Goal: Task Accomplishment & Management: Use online tool/utility

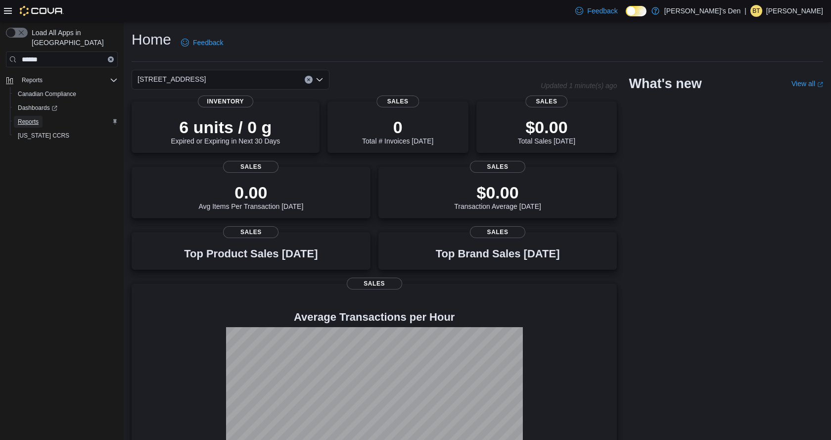
click at [18, 118] on span "Reports" at bounding box center [28, 122] width 21 height 8
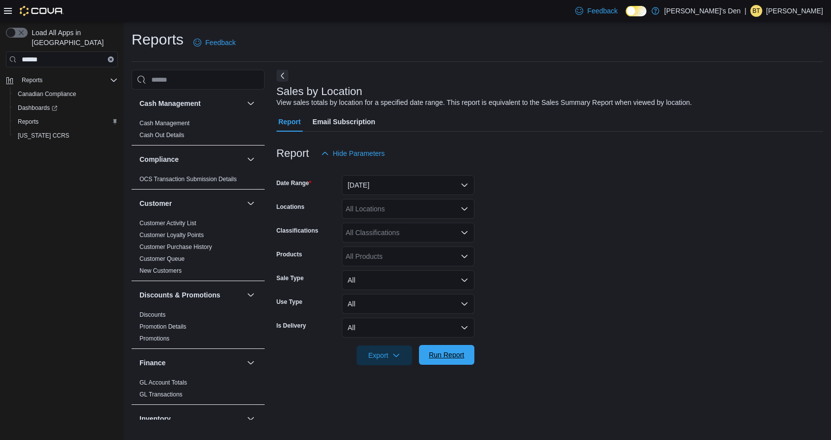
click at [442, 358] on span "Run Report" at bounding box center [447, 355] width 36 height 10
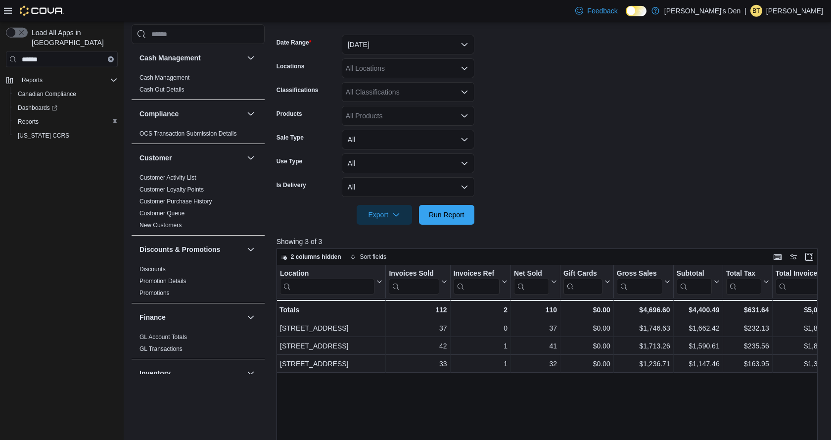
scroll to position [151, 0]
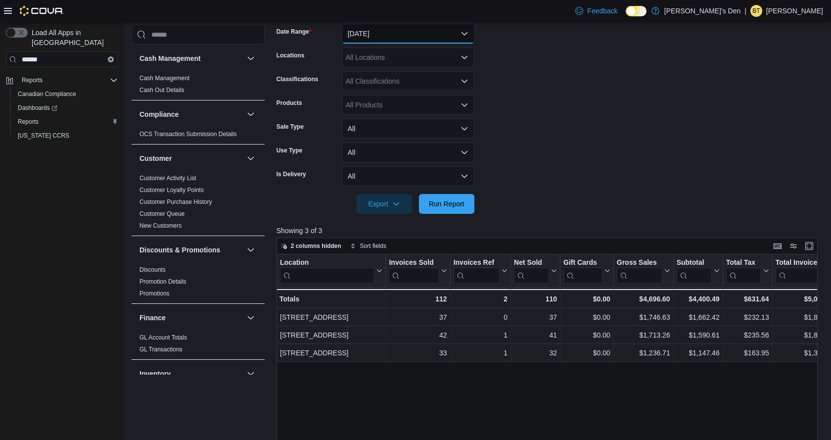
click at [373, 29] on button "[DATE]" at bounding box center [408, 34] width 133 height 20
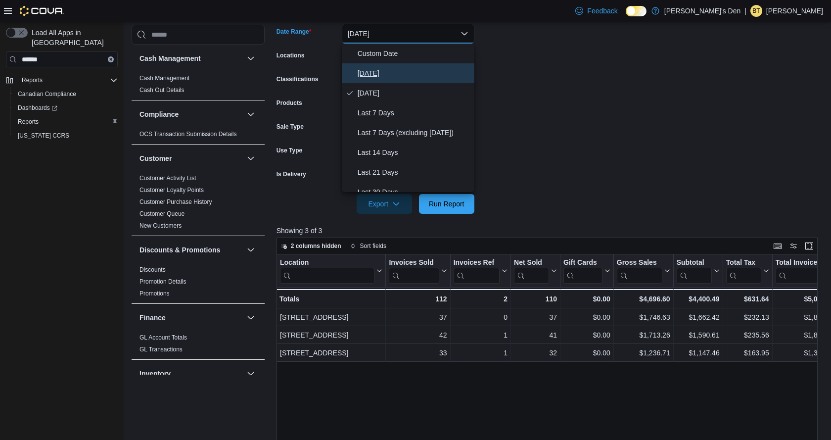
click at [383, 77] on span "[DATE]" at bounding box center [414, 73] width 113 height 12
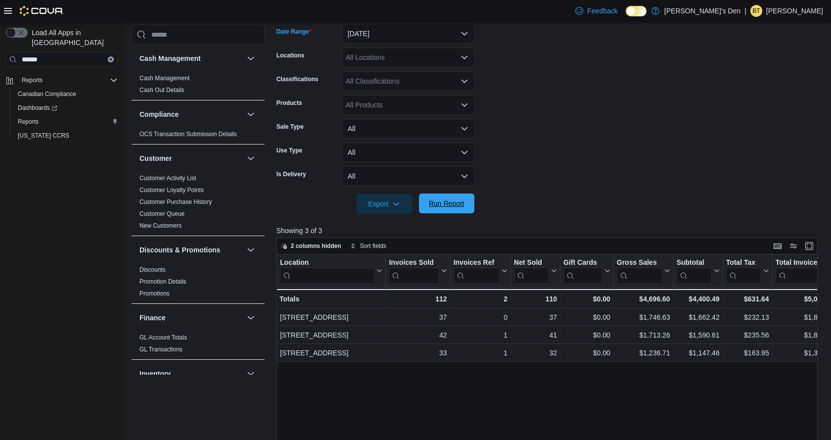
click at [436, 206] on span "Run Report" at bounding box center [447, 203] width 36 height 10
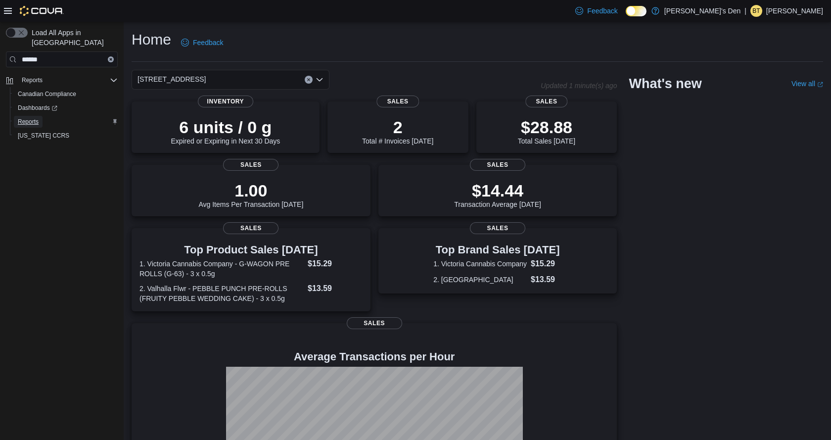
click at [29, 118] on span "Reports" at bounding box center [28, 122] width 21 height 8
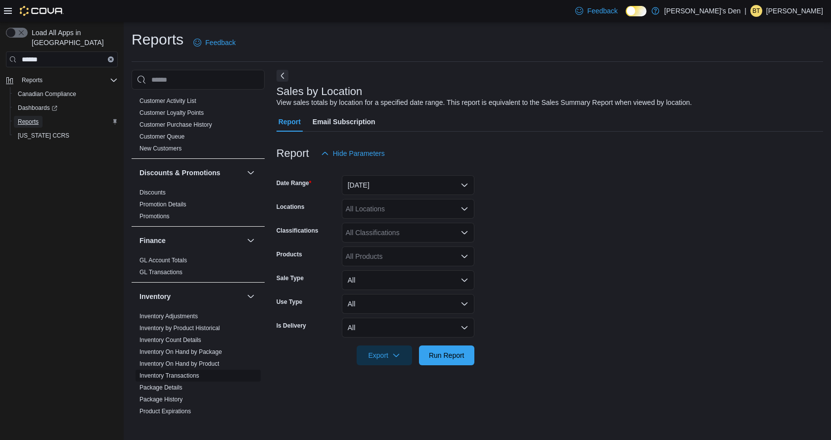
scroll to position [190, 0]
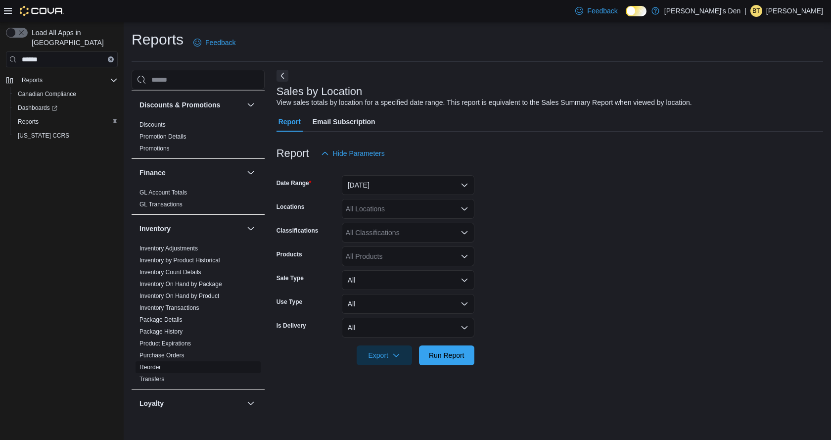
click at [142, 365] on link "Reorder" at bounding box center [150, 367] width 21 height 7
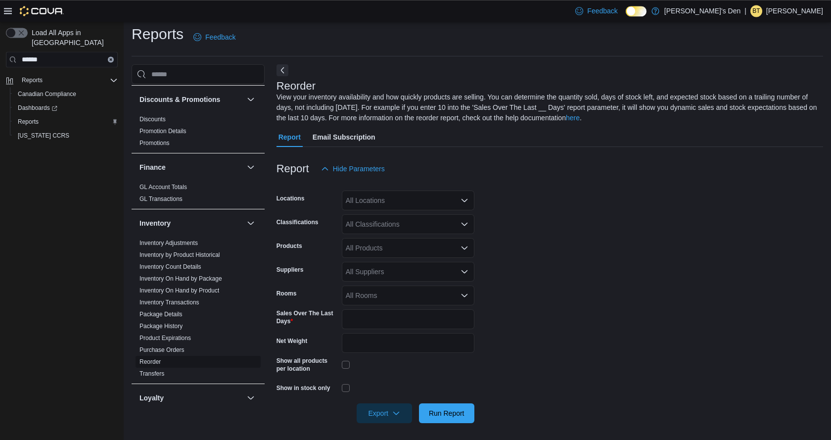
scroll to position [8, 0]
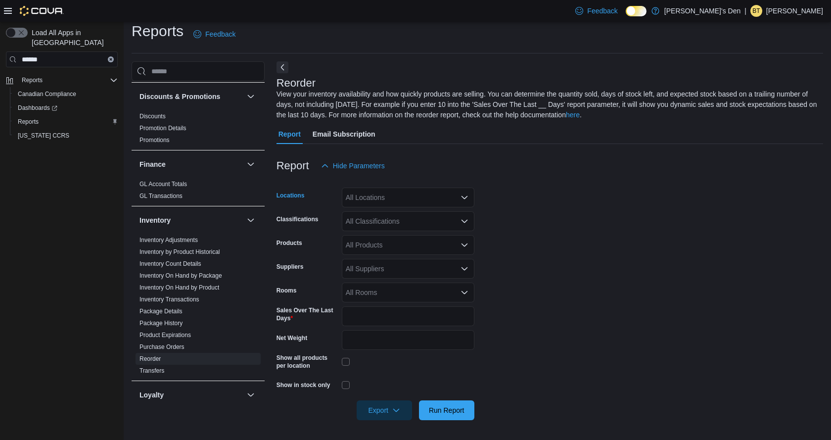
click at [379, 201] on div "All Locations" at bounding box center [408, 198] width 133 height 20
click at [383, 248] on button "68 Broadway Avenue North" at bounding box center [408, 243] width 133 height 14
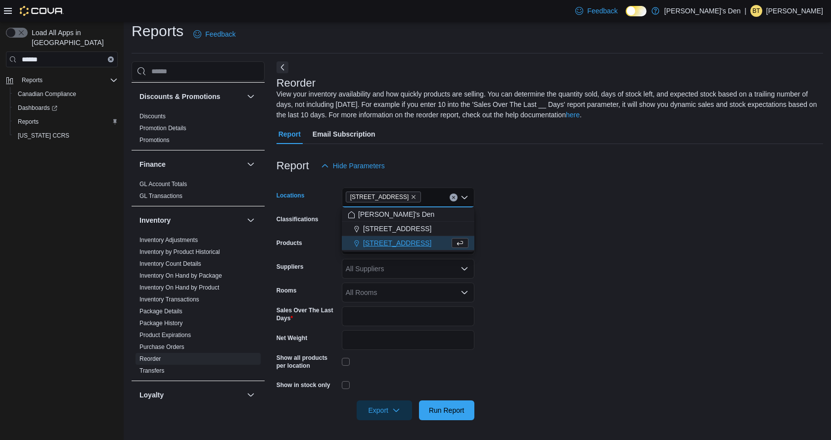
click at [601, 170] on div "Report Hide Parameters" at bounding box center [550, 166] width 547 height 20
click at [402, 224] on div "All Classifications" at bounding box center [408, 221] width 133 height 20
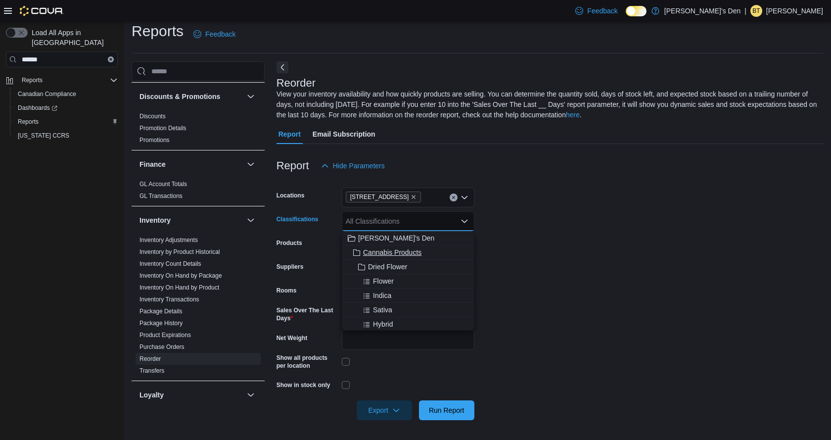
click at [400, 253] on span "Cannabis Products" at bounding box center [392, 252] width 58 height 10
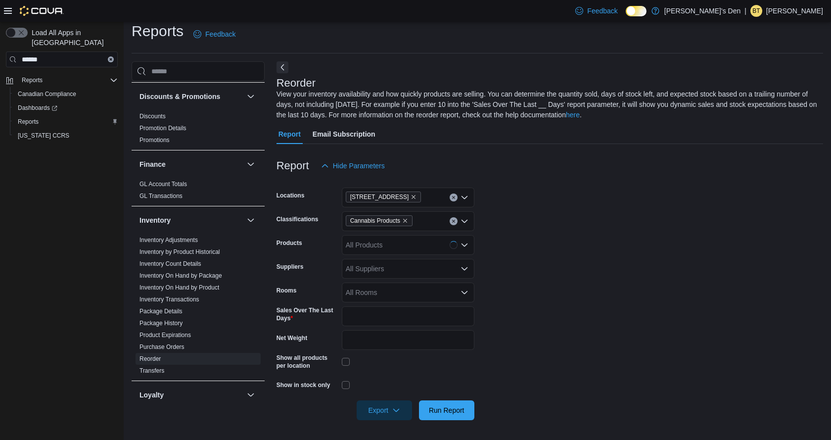
click at [538, 220] on form "Locations 68 Broadway Avenue North Classifications Cannabis Products Products A…" at bounding box center [550, 298] width 547 height 244
click at [462, 408] on span "Run Report" at bounding box center [447, 410] width 36 height 10
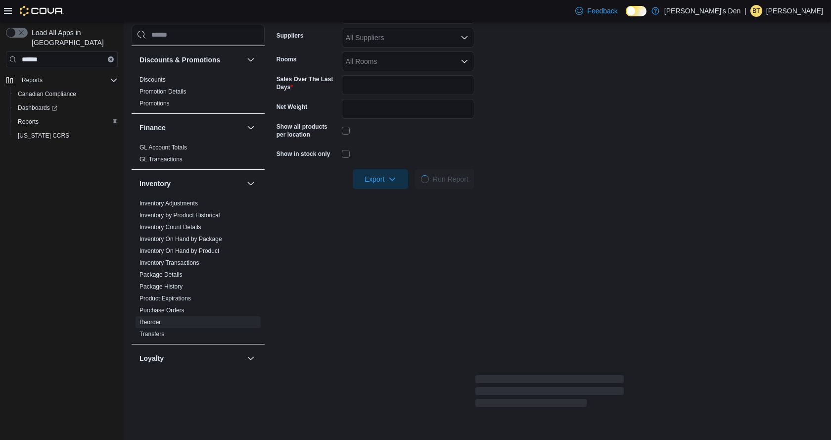
scroll to position [261, 0]
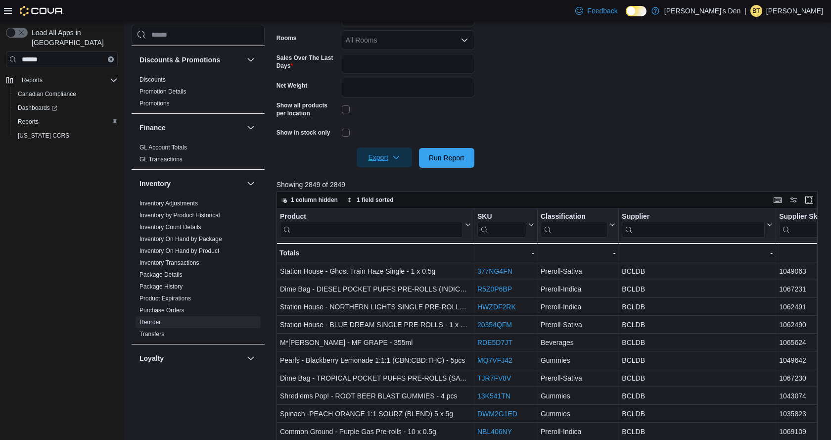
click at [391, 155] on span "Export" at bounding box center [385, 157] width 44 height 20
click at [390, 175] on span "Export to Excel" at bounding box center [386, 178] width 45 height 8
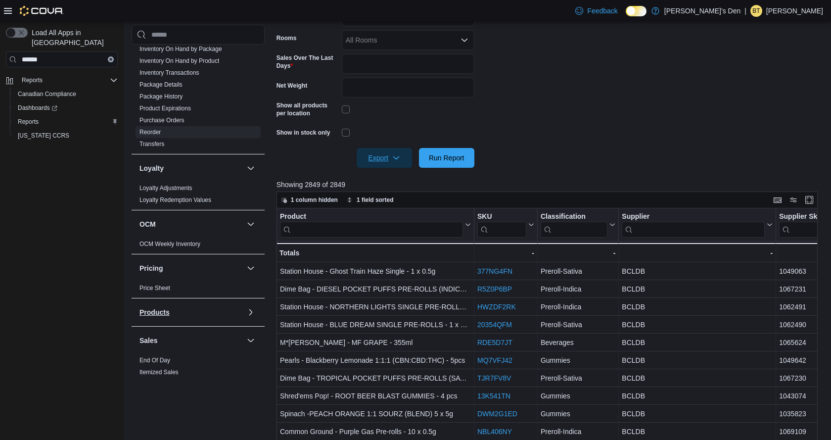
scroll to position [596, 0]
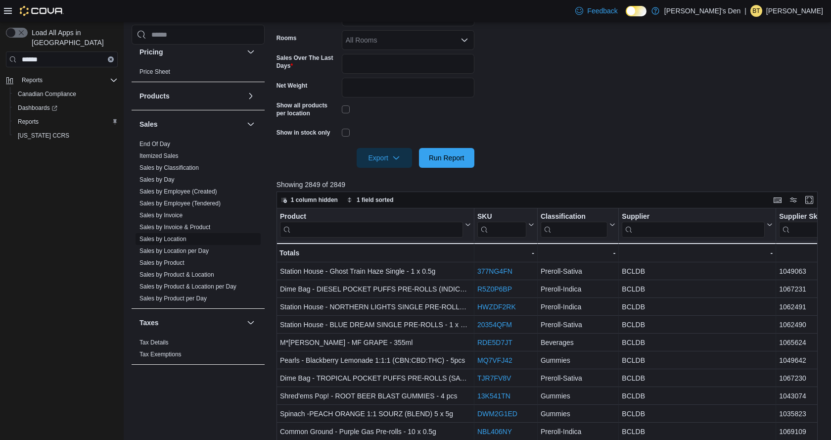
click at [181, 241] on link "Sales by Location" at bounding box center [163, 239] width 47 height 7
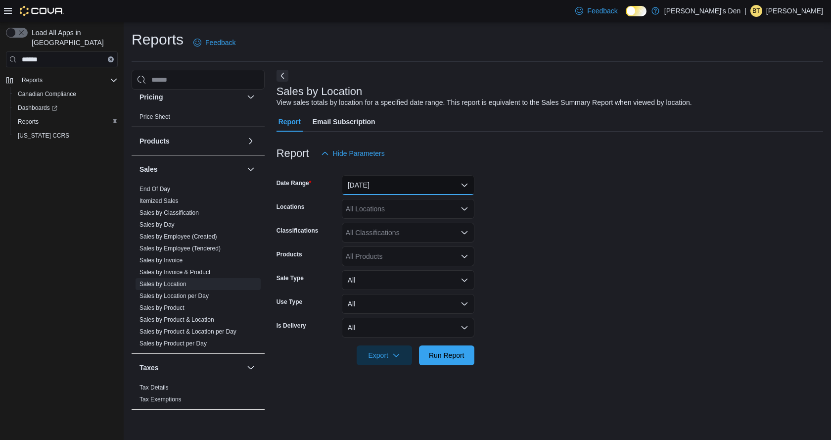
click at [400, 185] on button "[DATE]" at bounding box center [408, 185] width 133 height 20
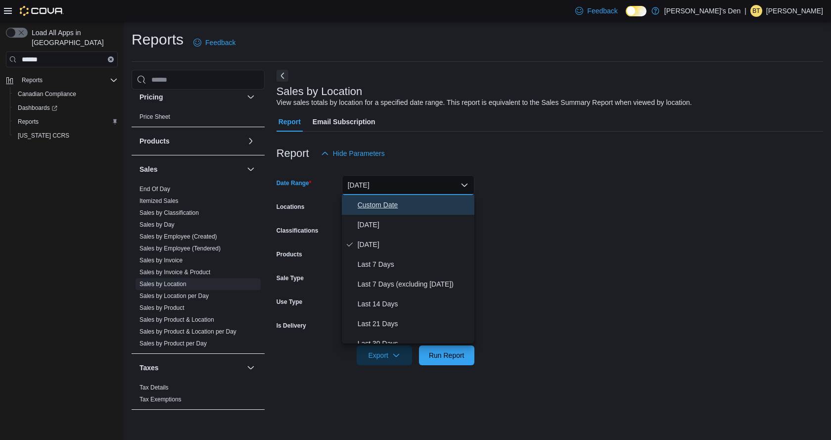
click at [394, 200] on span "Custom Date" at bounding box center [414, 205] width 113 height 12
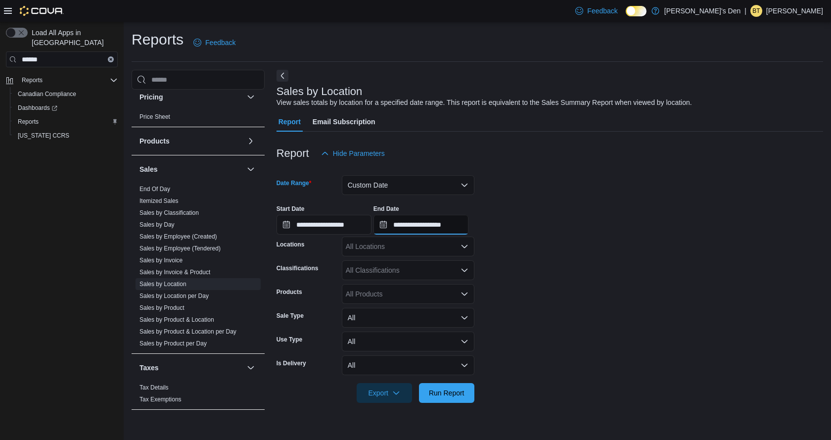
click at [425, 226] on input "**********" at bounding box center [421, 225] width 95 height 20
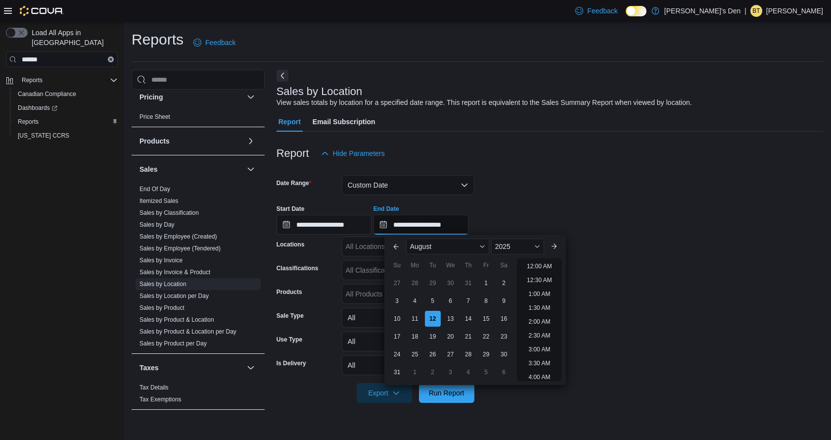
scroll to position [544, 0]
click at [417, 319] on div "11" at bounding box center [414, 318] width 17 height 17
type input "**********"
click at [343, 229] on input "**********" at bounding box center [324, 225] width 95 height 20
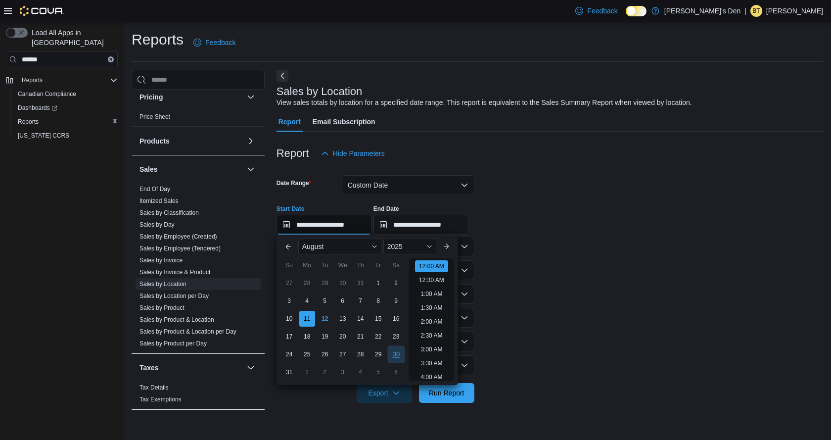
scroll to position [31, 0]
click at [330, 300] on div "5" at bounding box center [324, 300] width 17 height 17
type input "**********"
click at [576, 247] on form "**********" at bounding box center [550, 282] width 547 height 239
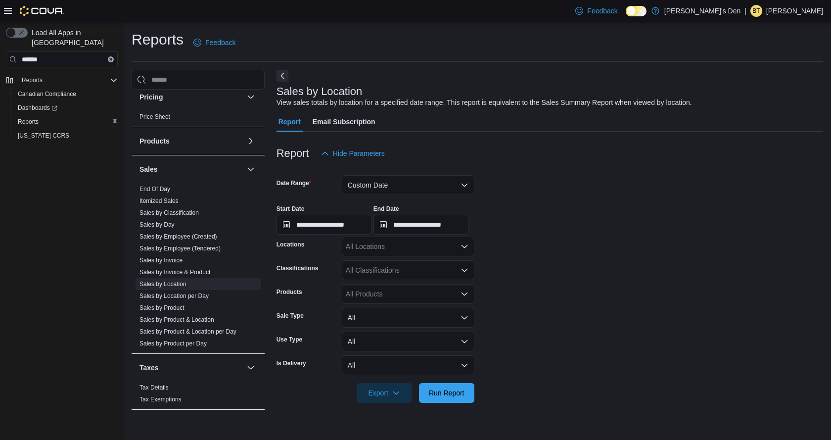
click at [403, 238] on div "All Locations" at bounding box center [408, 247] width 133 height 20
click at [381, 288] on span "[STREET_ADDRESS]" at bounding box center [397, 292] width 68 height 10
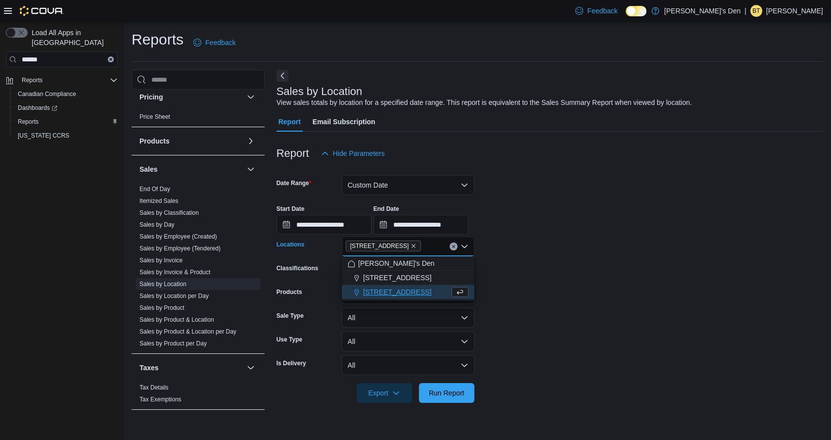
click at [525, 263] on form "**********" at bounding box center [550, 282] width 547 height 239
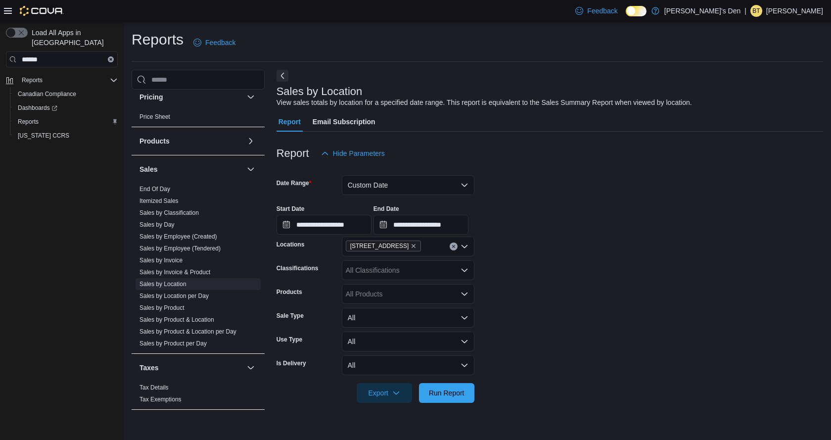
click at [429, 262] on div "All Classifications" at bounding box center [408, 270] width 133 height 20
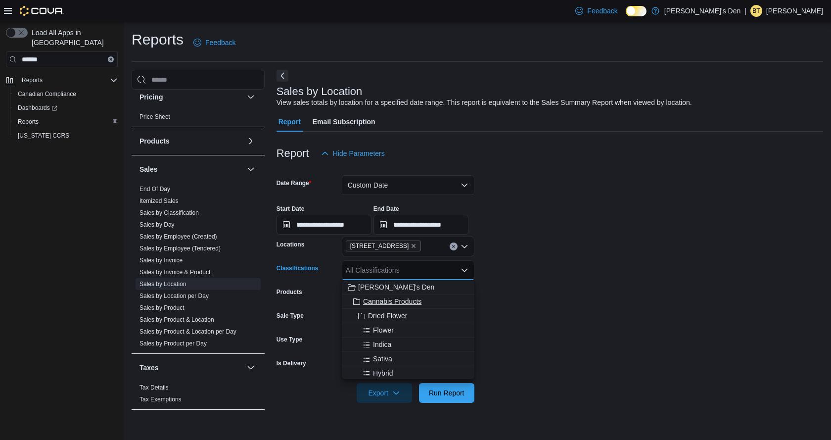
click at [420, 299] on span "Cannabis Products" at bounding box center [392, 301] width 58 height 10
click at [523, 243] on form "**********" at bounding box center [550, 282] width 547 height 239
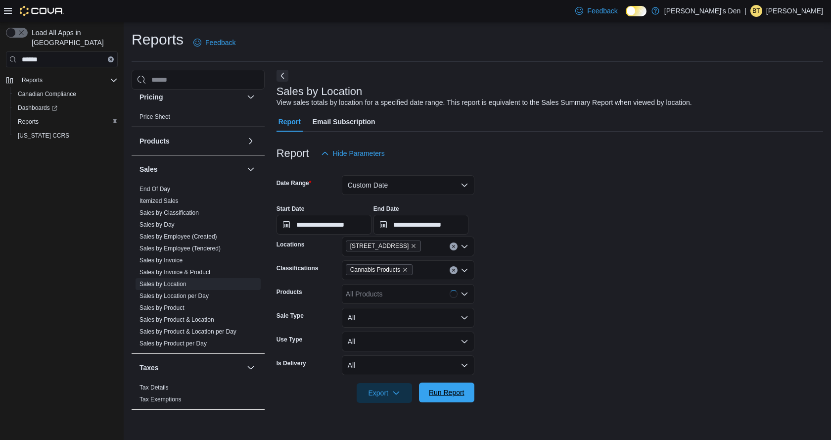
click at [444, 394] on span "Run Report" at bounding box center [447, 392] width 36 height 10
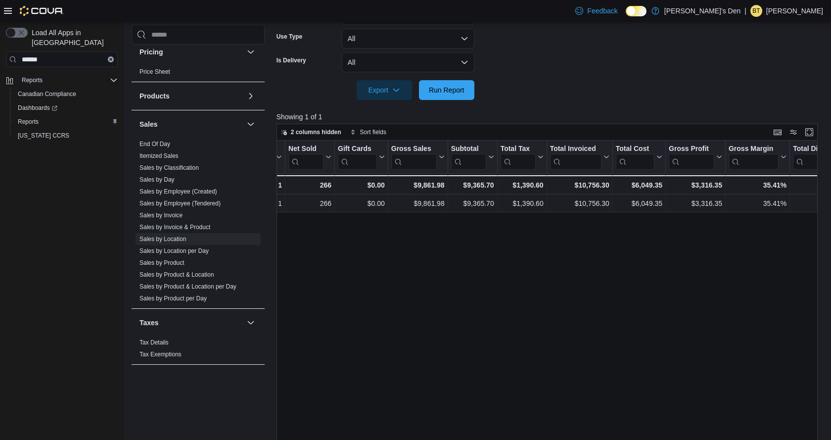
scroll to position [0, 230]
